Goal: Task Accomplishment & Management: Use online tool/utility

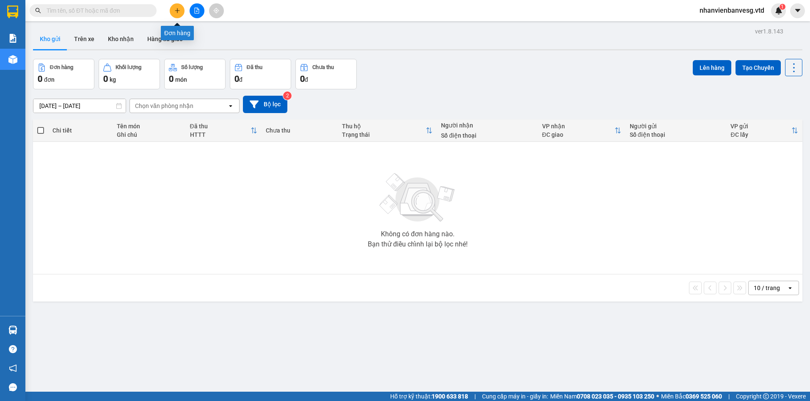
click at [176, 14] on button at bounding box center [177, 10] width 15 height 15
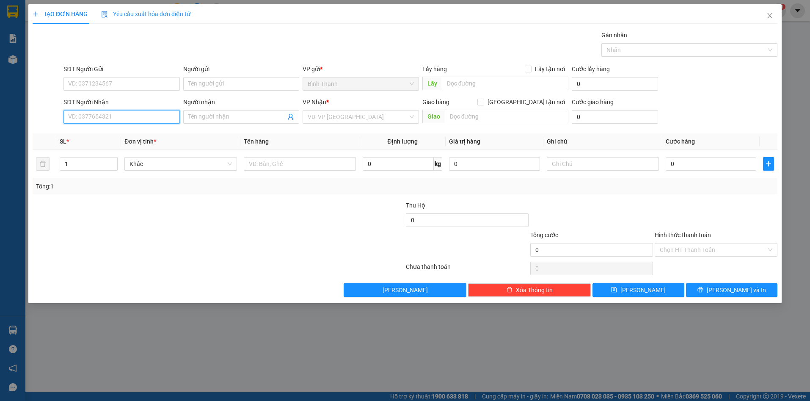
click at [105, 120] on input "SĐT Người Nhận" at bounding box center [121, 117] width 116 height 14
drag, startPoint x: 104, startPoint y: 116, endPoint x: 58, endPoint y: 118, distance: 45.7
click at [58, 118] on div "SĐT Người Nhận 0372283688 0372283688 Người nhận Tên người nhận VP Nhận * VD: VP…" at bounding box center [405, 112] width 746 height 30
type input "0372283688"
paste input "0372283688"
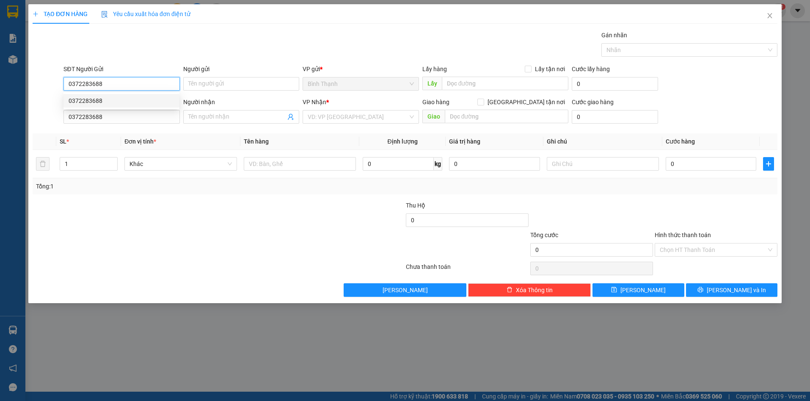
type input "0372283688"
drag, startPoint x: 113, startPoint y: 121, endPoint x: 47, endPoint y: 125, distance: 66.5
click at [47, 125] on div "SĐT Người Nhận 0372283688 0372283688 Người nhận Tên người nhận VP Nhận * VD: VP…" at bounding box center [405, 112] width 746 height 30
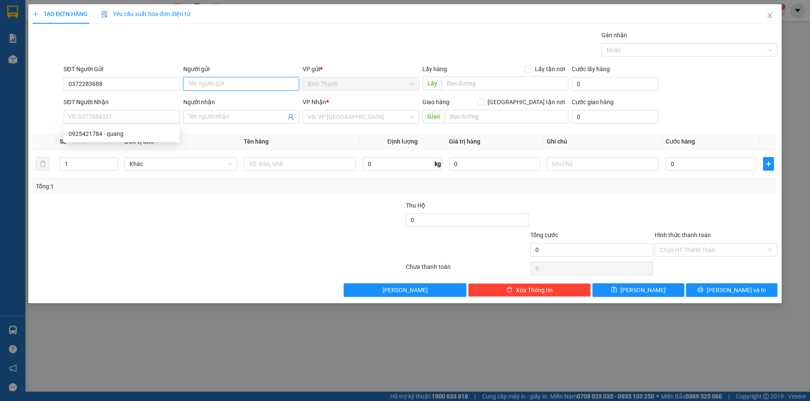
click at [226, 83] on input "Người gửi" at bounding box center [241, 84] width 116 height 14
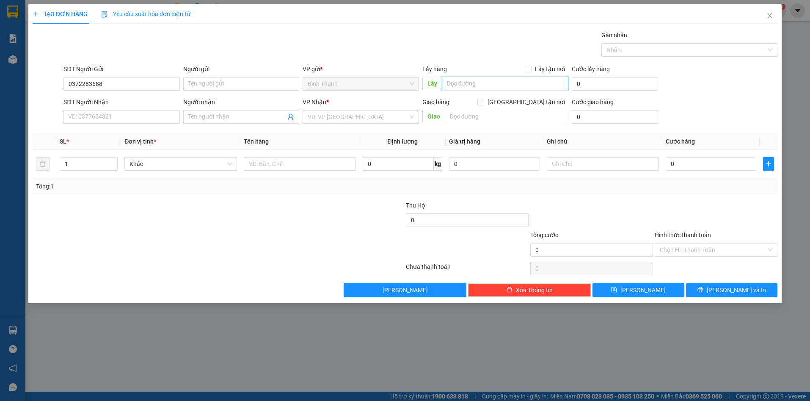
click at [454, 85] on input "text" at bounding box center [505, 84] width 127 height 14
type input "ccbd"
click at [481, 118] on input "text" at bounding box center [507, 117] width 124 height 14
click at [341, 113] on input "search" at bounding box center [358, 116] width 100 height 13
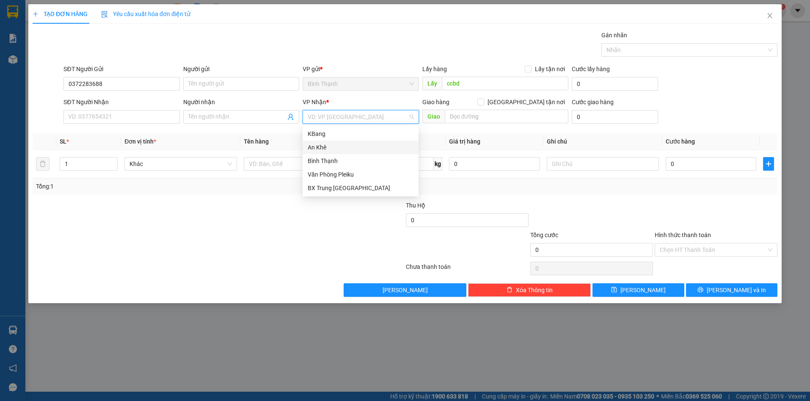
click at [333, 148] on div "An Khê" at bounding box center [361, 147] width 106 height 9
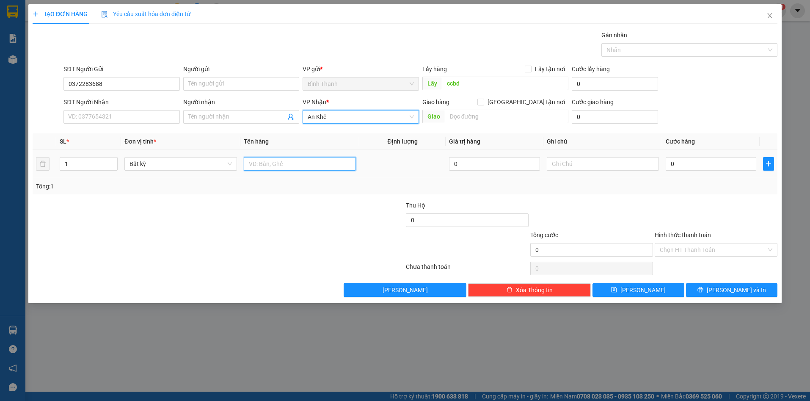
click at [260, 162] on input "text" at bounding box center [300, 164] width 112 height 14
type input "xe may"
click at [710, 162] on input "0" at bounding box center [711, 164] width 91 height 14
type input "5"
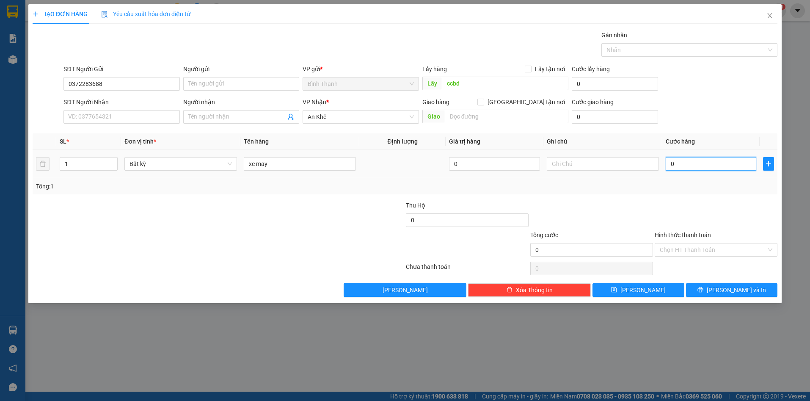
type input "5"
type input "50"
type input "500"
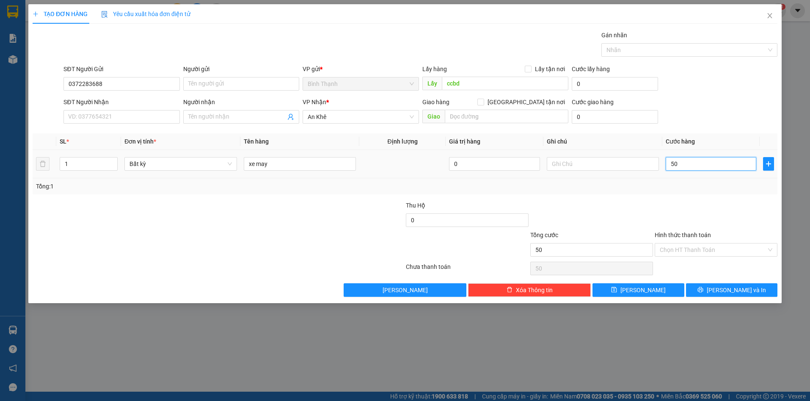
type input "500"
type input "5.000"
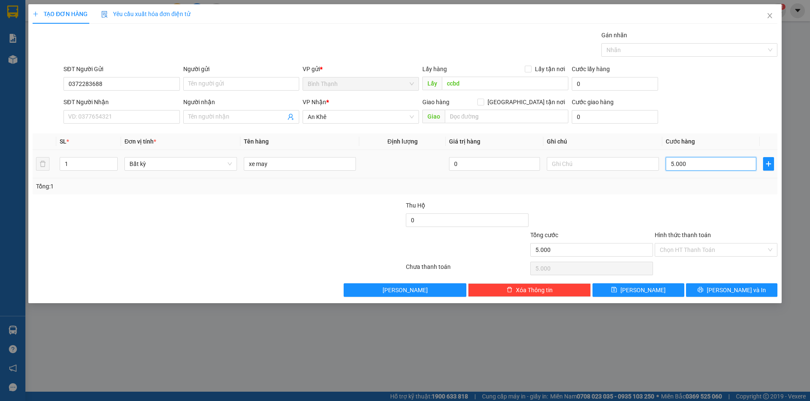
type input "50.000"
type input "500.000"
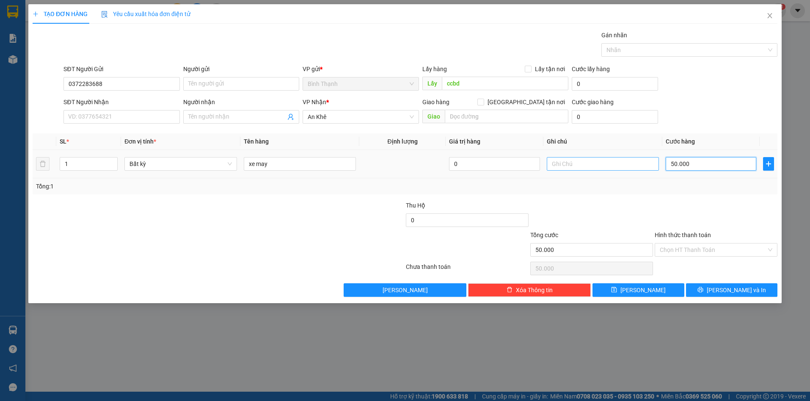
type input "500.000"
click at [610, 168] on input "text" at bounding box center [603, 164] width 112 height 14
type input "tam tinh"
click at [656, 285] on button "Lưu" at bounding box center [638, 290] width 92 height 14
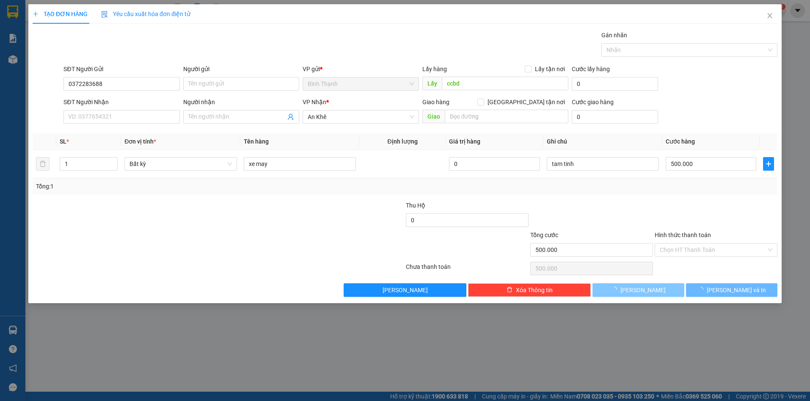
type input "0"
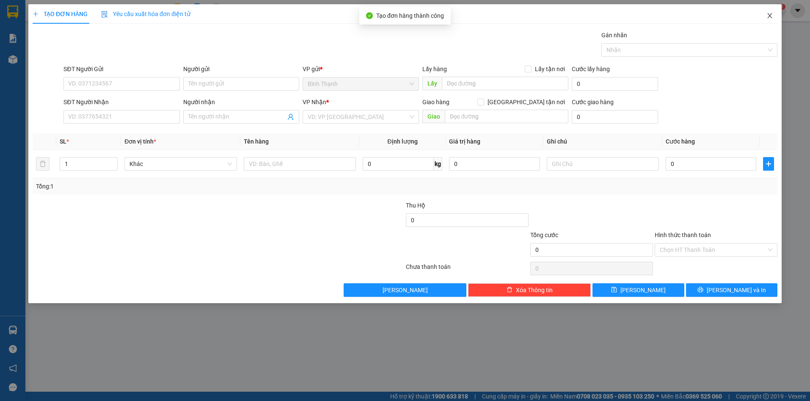
click at [768, 16] on icon "close" at bounding box center [769, 15] width 7 height 7
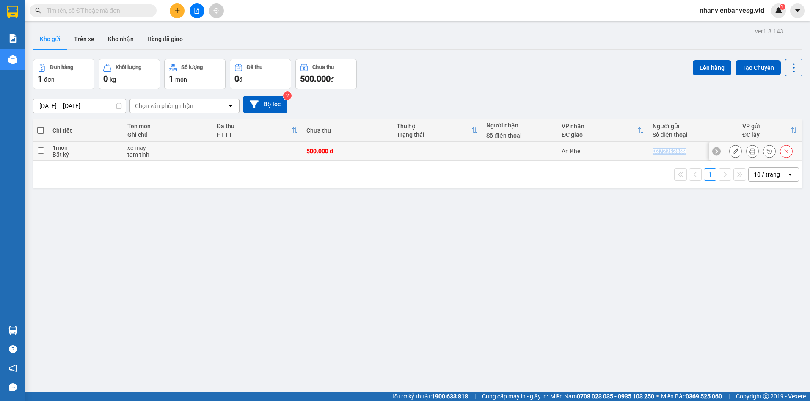
drag, startPoint x: 684, startPoint y: 147, endPoint x: 645, endPoint y: 153, distance: 39.0
click at [648, 153] on td "0372283688" at bounding box center [693, 151] width 90 height 19
checkbox input "true"
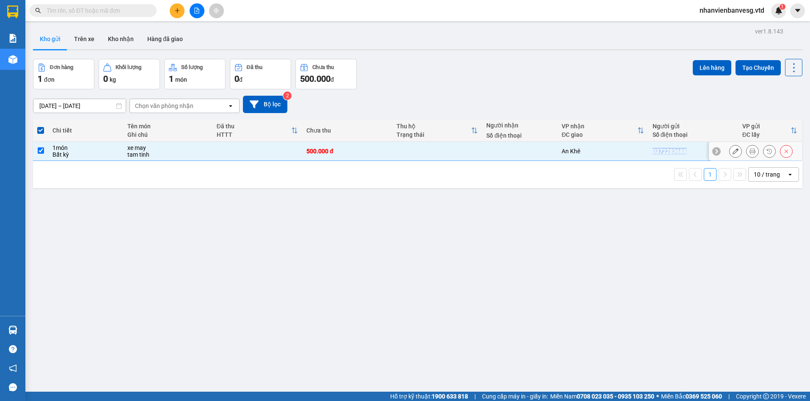
copy div "0372283688"
drag, startPoint x: 362, startPoint y: 282, endPoint x: 368, endPoint y: 273, distance: 10.3
click at [364, 276] on div "ver 1.8.143 Kho gửi Trên xe Kho nhận Hàng đã giao Đơn hàng 1 đơn Khối lượng 0 k…" at bounding box center [418, 225] width 776 height 401
click at [377, 234] on div "ver 1.8.143 Kho gửi Trên xe Kho nhận Hàng đã giao Đơn hàng 1 đơn Khối lượng 0 k…" at bounding box center [418, 225] width 776 height 401
click at [710, 69] on button "Lên hàng" at bounding box center [712, 67] width 39 height 15
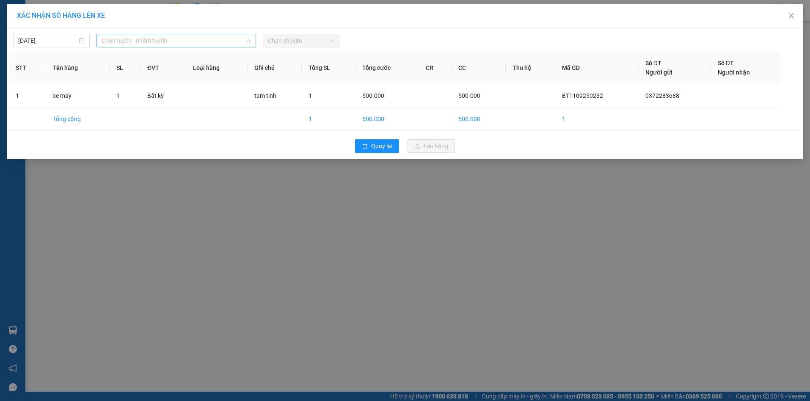
drag, startPoint x: 184, startPoint y: 40, endPoint x: 174, endPoint y: 105, distance: 65.9
click at [184, 41] on span "Chọn tuyến - nhóm tuyến" at bounding box center [176, 40] width 149 height 13
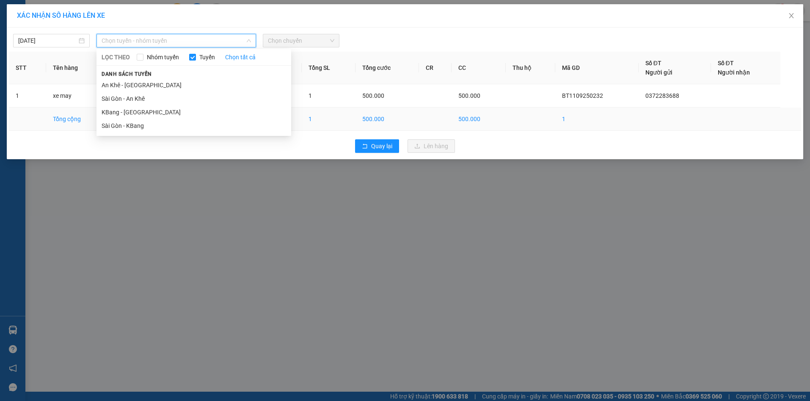
drag, startPoint x: 163, startPoint y: 127, endPoint x: 177, endPoint y: 116, distance: 17.3
click at [164, 124] on li "Sài Gòn - KBang" at bounding box center [193, 126] width 195 height 14
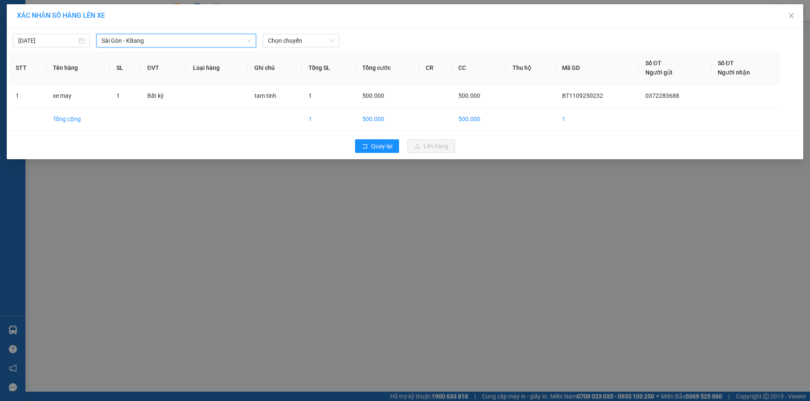
click at [190, 44] on span "Sài Gòn - KBang" at bounding box center [176, 40] width 149 height 13
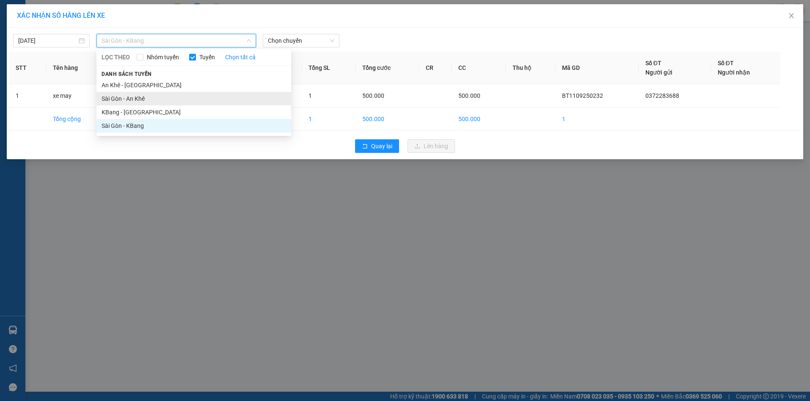
drag, startPoint x: 165, startPoint y: 94, endPoint x: 270, endPoint y: 48, distance: 114.4
click at [168, 92] on li "Sài Gòn - An Khê" at bounding box center [193, 99] width 195 height 14
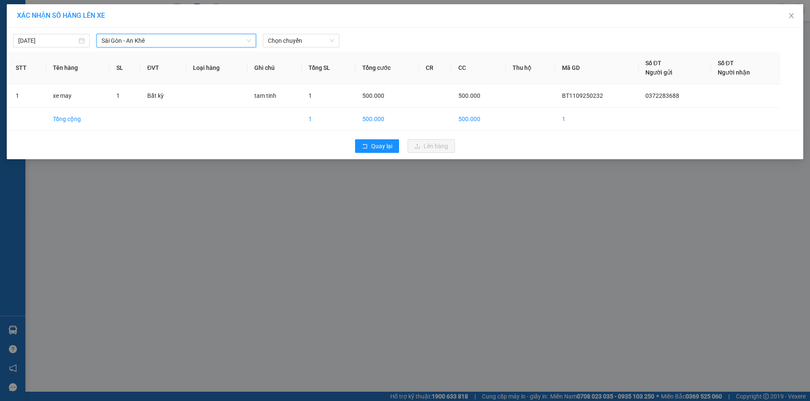
drag, startPoint x: 282, startPoint y: 42, endPoint x: 289, endPoint y: 48, distance: 9.0
click at [283, 42] on span "Chọn chuyến" at bounding box center [301, 40] width 66 height 13
click at [306, 72] on div "17:45 - 81H-036.14" at bounding box center [301, 70] width 66 height 9
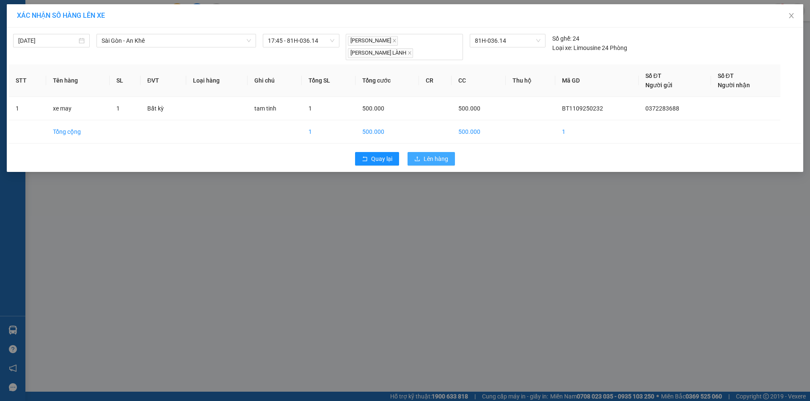
click at [437, 152] on button "Lên hàng" at bounding box center [430, 159] width 47 height 14
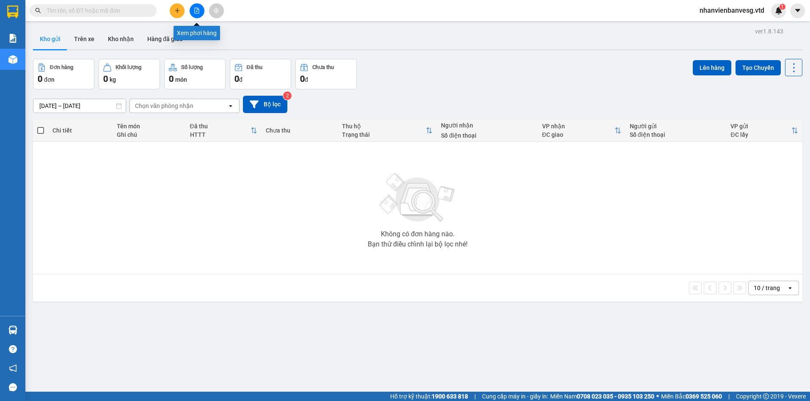
click at [195, 11] on icon "file-add" at bounding box center [197, 11] width 6 height 6
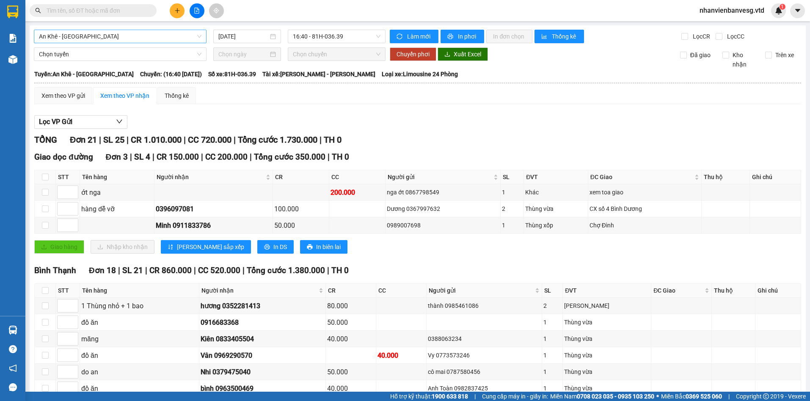
drag, startPoint x: 91, startPoint y: 33, endPoint x: 90, endPoint y: 42, distance: 8.6
click at [91, 34] on span "An Khê - [GEOGRAPHIC_DATA]" at bounding box center [120, 36] width 162 height 13
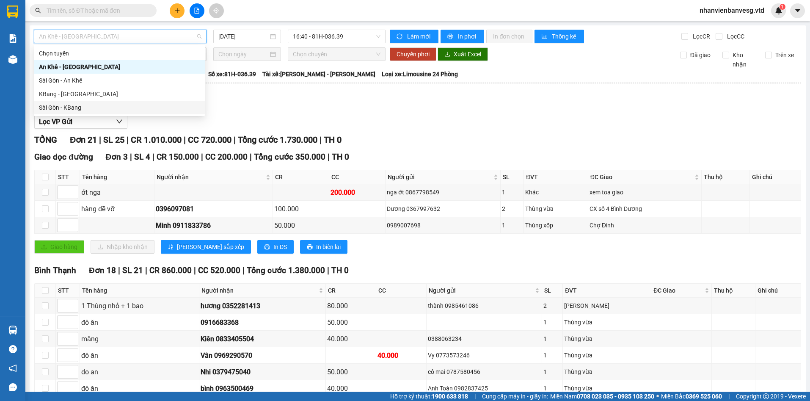
click at [86, 105] on div "Sài Gòn - KBang" at bounding box center [119, 107] width 161 height 9
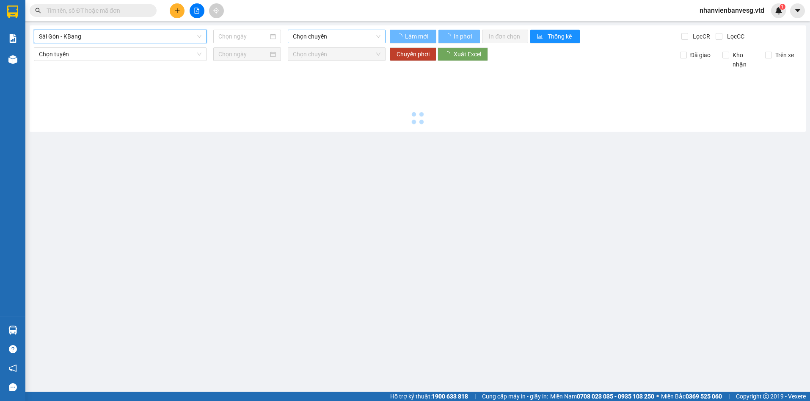
type input "[DATE]"
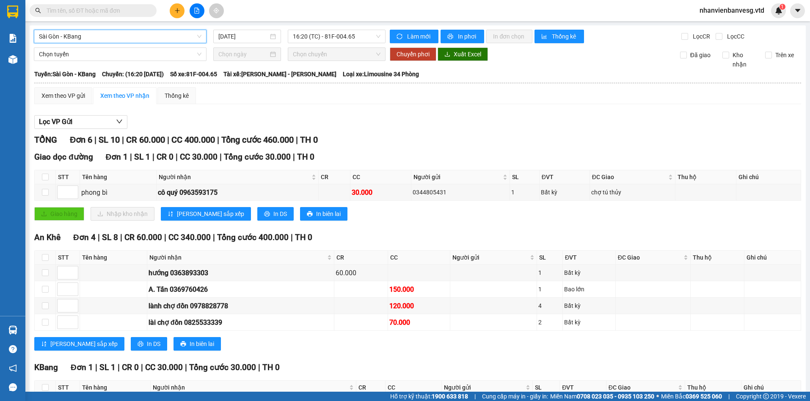
drag, startPoint x: 105, startPoint y: 30, endPoint x: 104, endPoint y: 38, distance: 8.1
click at [105, 33] on div "Sài Gòn - KBang" at bounding box center [120, 37] width 173 height 14
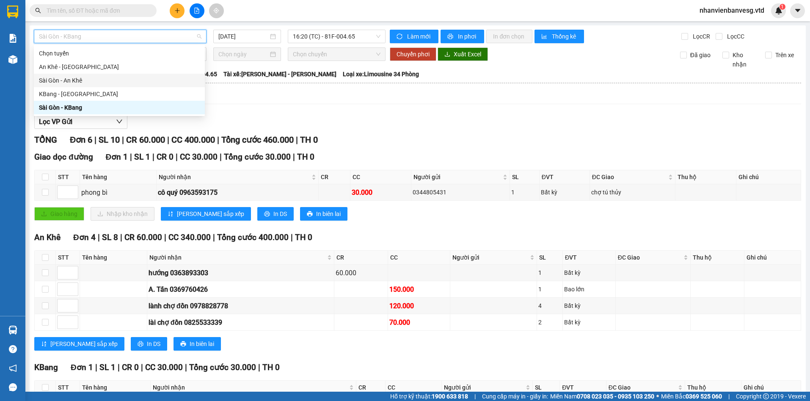
click at [74, 80] on div "Sài Gòn - An Khê" at bounding box center [119, 80] width 161 height 9
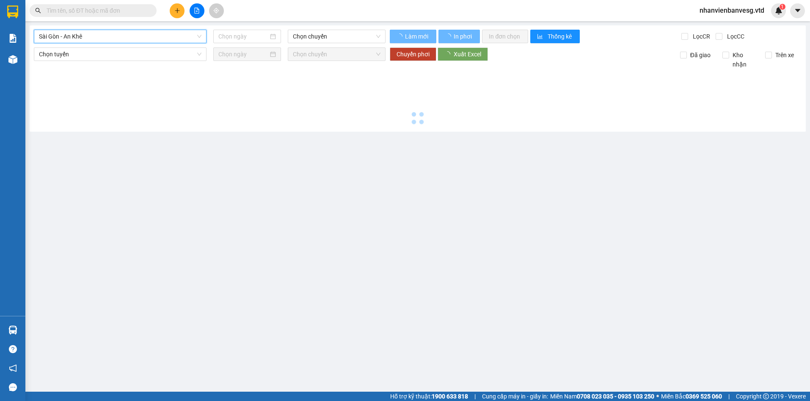
type input "[DATE]"
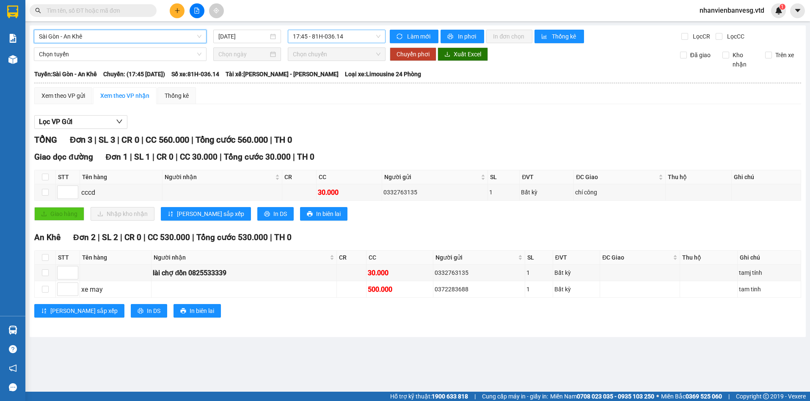
click at [316, 39] on span "17:45 - 81H-036.14" at bounding box center [337, 36] width 88 height 13
click at [385, 124] on div "Lọc VP Gửi" at bounding box center [417, 122] width 767 height 14
click at [64, 99] on div "Xem theo VP gửi" at bounding box center [63, 95] width 44 height 9
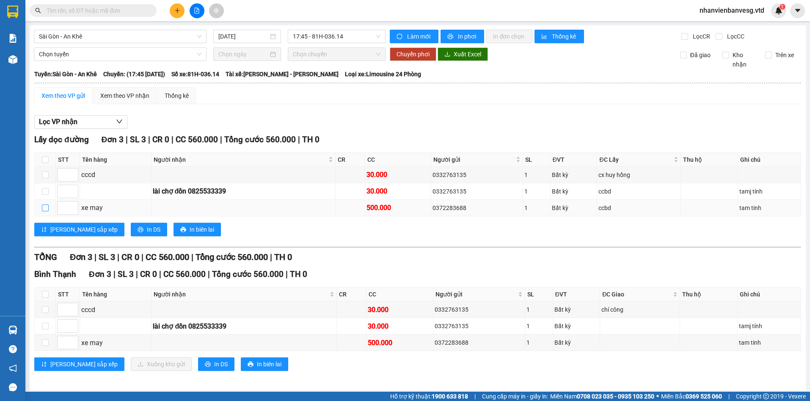
click at [44, 209] on input "checkbox" at bounding box center [45, 207] width 7 height 7
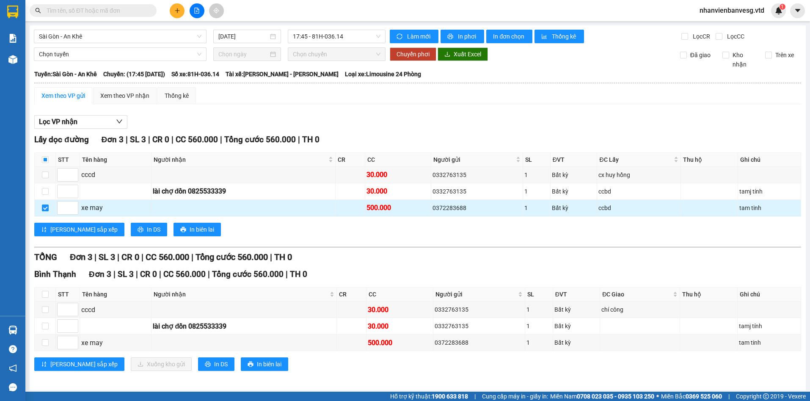
drag, startPoint x: 43, startPoint y: 208, endPoint x: 47, endPoint y: 210, distance: 4.6
click at [44, 208] on input "checkbox" at bounding box center [45, 207] width 7 height 7
checkbox input "false"
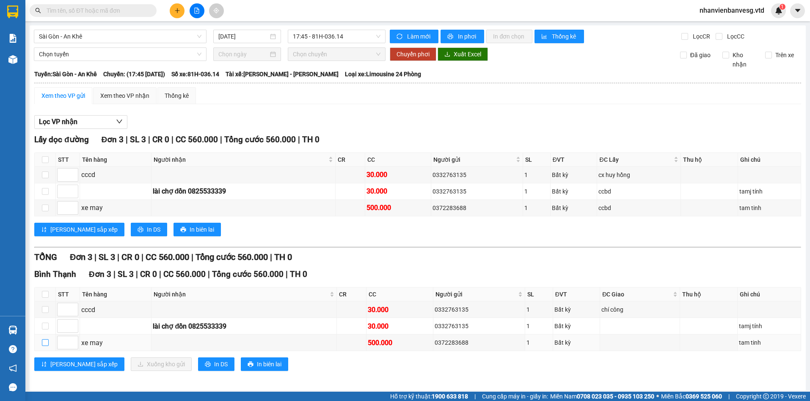
drag, startPoint x: 44, startPoint y: 343, endPoint x: 143, endPoint y: 379, distance: 105.7
click at [49, 344] on td at bounding box center [45, 342] width 21 height 17
click at [44, 342] on input "checkbox" at bounding box center [45, 342] width 7 height 7
checkbox input "true"
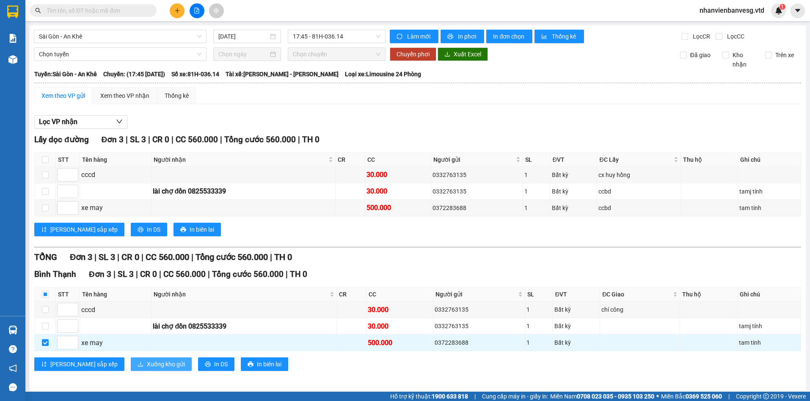
click at [147, 363] on span "Xuống kho gửi" at bounding box center [166, 363] width 38 height 9
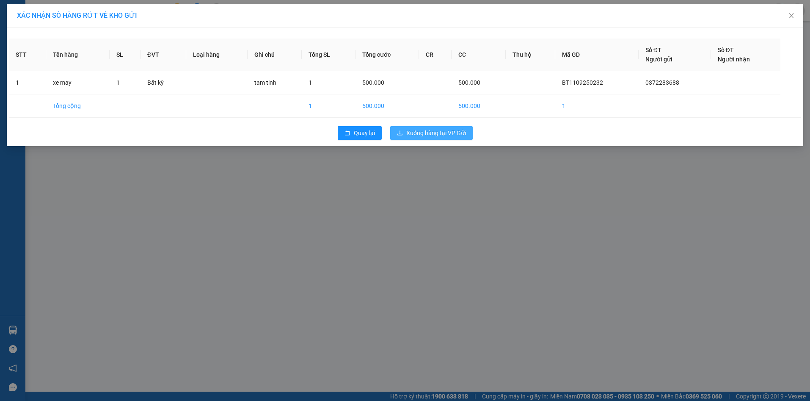
click at [405, 129] on button "Xuống hàng tại VP Gửi" at bounding box center [431, 133] width 83 height 14
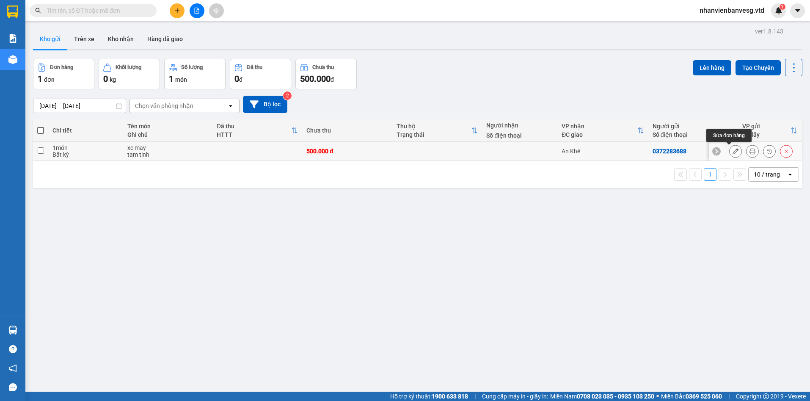
click at [732, 151] on button at bounding box center [735, 151] width 12 height 15
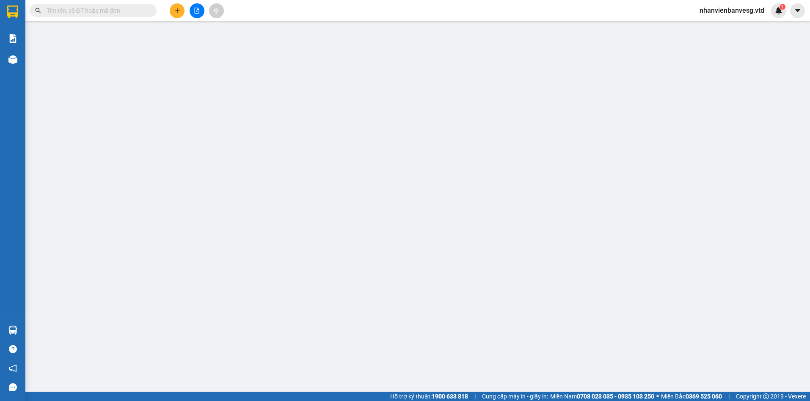
type input "0372283688"
type input "ccbd"
type input "500.000"
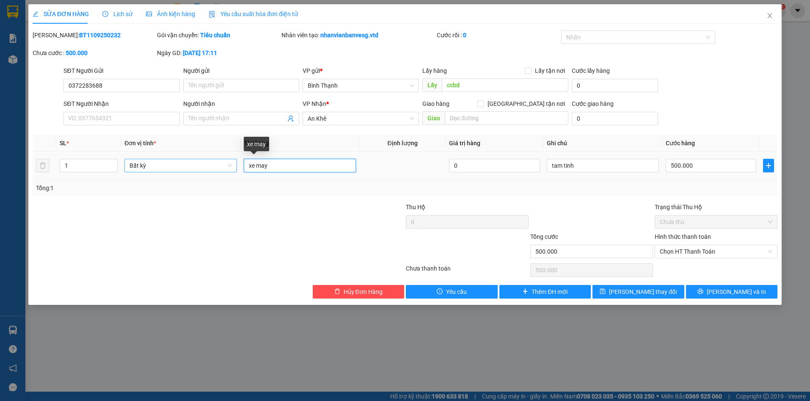
drag, startPoint x: 275, startPoint y: 170, endPoint x: 233, endPoint y: 169, distance: 41.5
click at [233, 169] on tr "1 Bất kỳ xe may 0 tam tinh 500.000" at bounding box center [405, 165] width 745 height 28
type input "trái cây"
click at [625, 290] on button "[PERSON_NAME] thay đổi" at bounding box center [638, 292] width 92 height 14
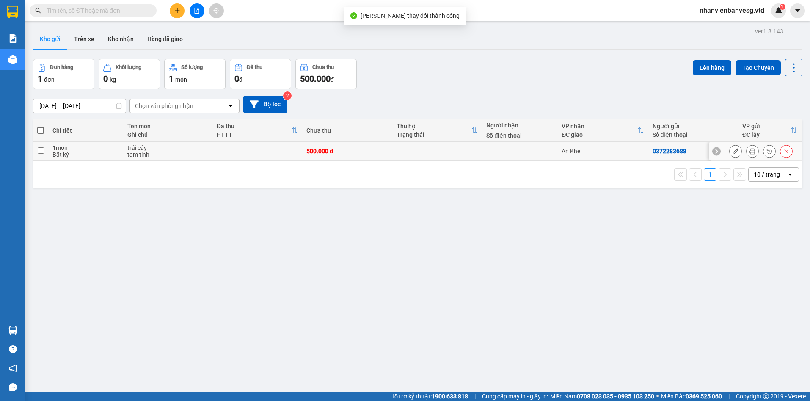
drag, startPoint x: 119, startPoint y: 143, endPoint x: 156, endPoint y: 151, distance: 37.7
click at [125, 145] on tr "1 món Bất kỳ trái cây tam tinh 500.000 đ An Khê 0372283688 [GEOGRAPHIC_DATA]: c…" at bounding box center [417, 151] width 769 height 19
checkbox input "true"
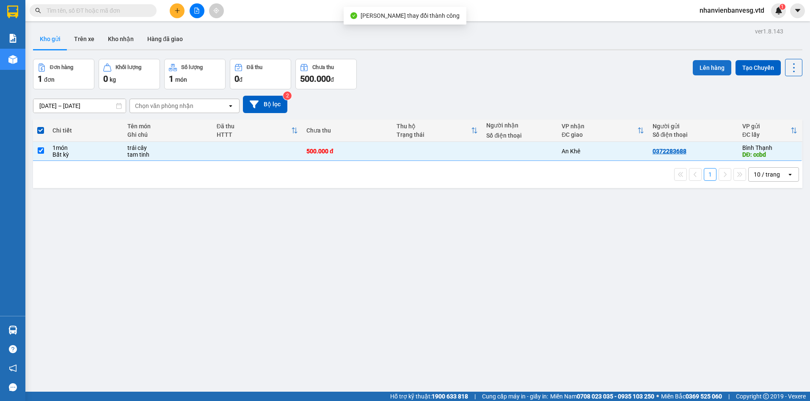
click at [711, 68] on button "Lên hàng" at bounding box center [712, 67] width 39 height 15
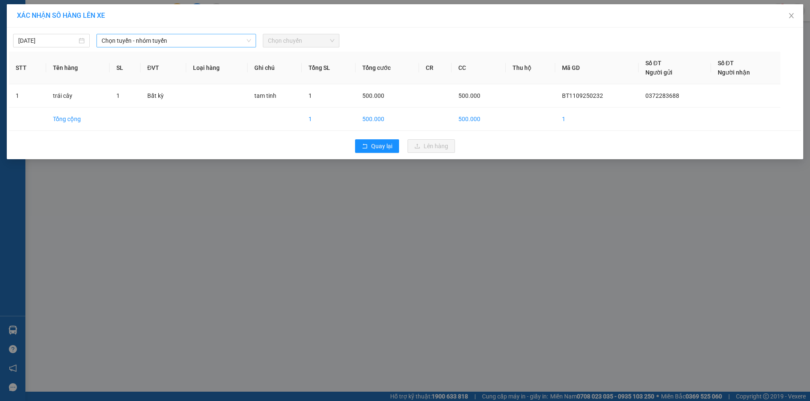
click at [213, 46] on span "Chọn tuyến - nhóm tuyến" at bounding box center [176, 40] width 149 height 13
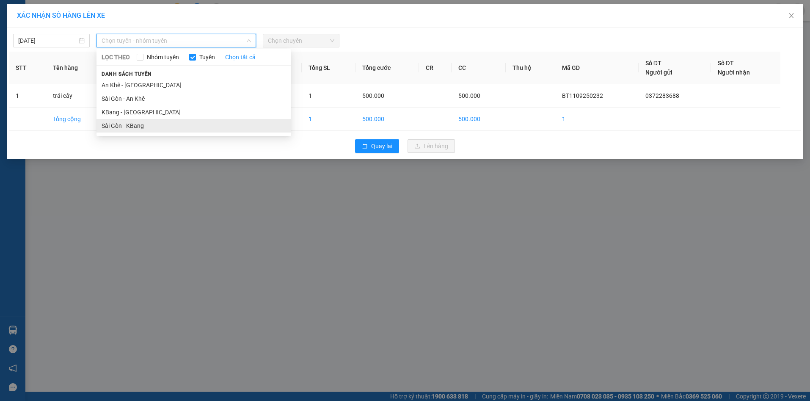
click at [196, 119] on li "Sài Gòn - KBang" at bounding box center [193, 126] width 195 height 14
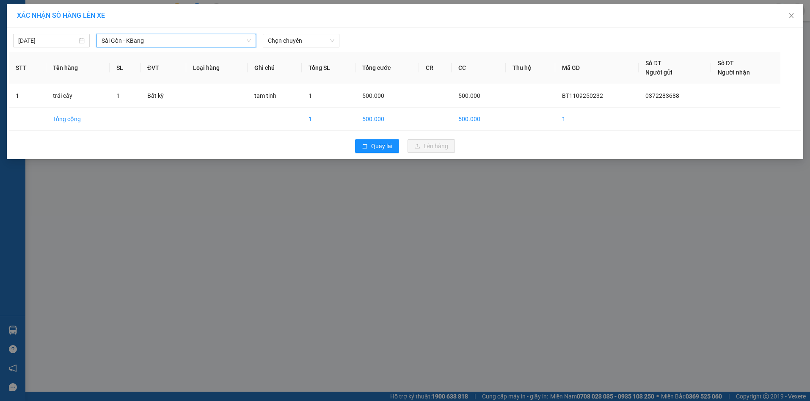
drag, startPoint x: 209, startPoint y: 38, endPoint x: 207, endPoint y: 61, distance: 22.5
click at [209, 43] on span "Sài Gòn - KBang" at bounding box center [176, 40] width 149 height 13
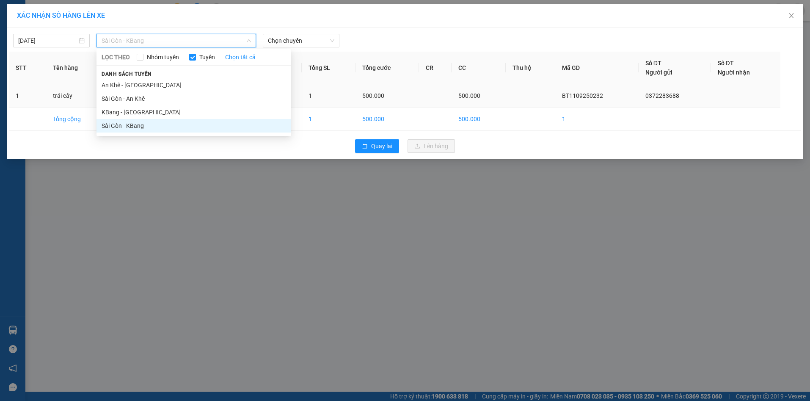
drag, startPoint x: 188, startPoint y: 95, endPoint x: 196, endPoint y: 91, distance: 9.1
click at [192, 93] on li "Sài Gòn - An Khê" at bounding box center [193, 99] width 195 height 14
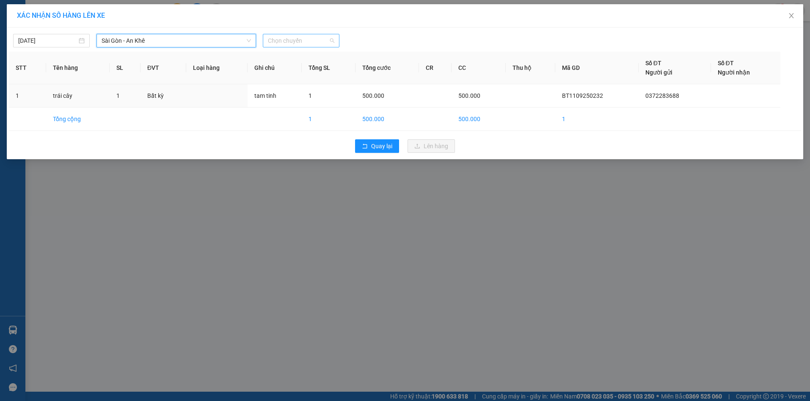
click at [289, 46] on span "Chọn chuyến" at bounding box center [301, 40] width 66 height 13
click at [309, 69] on div "17:45 - 81H-036.14" at bounding box center [301, 70] width 66 height 9
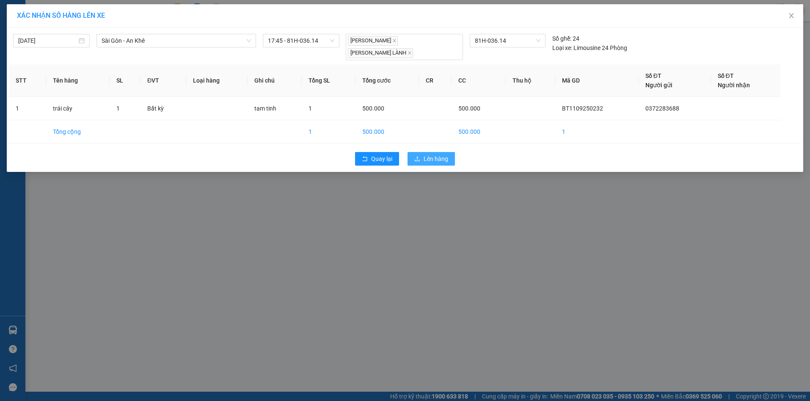
drag, startPoint x: 447, startPoint y: 150, endPoint x: 447, endPoint y: 139, distance: 11.0
click at [447, 154] on span "Lên hàng" at bounding box center [436, 158] width 25 height 9
